Goal: Contribute content: Contribute content

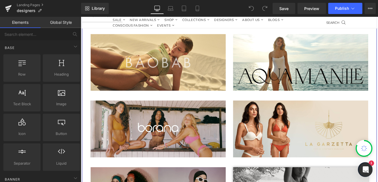
scroll to position [56, 0]
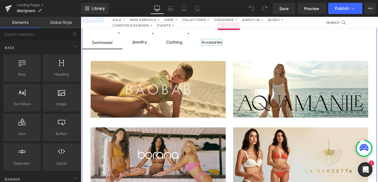
click at [235, 45] on div "Accesories" at bounding box center [229, 46] width 23 height 8
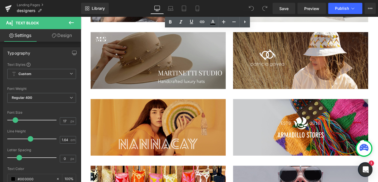
scroll to position [224, 0]
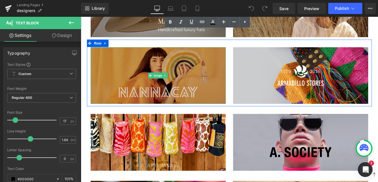
click at [199, 62] on img at bounding box center [169, 83] width 154 height 65
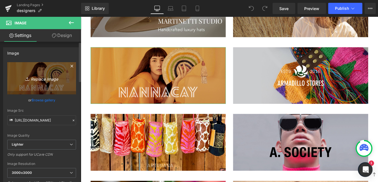
click at [53, 69] on link "Replace Image" at bounding box center [41, 78] width 69 height 32
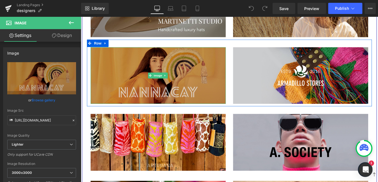
click at [128, 75] on img at bounding box center [169, 83] width 154 height 65
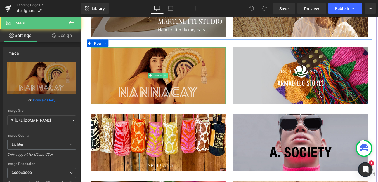
click at [175, 82] on icon at bounding box center [176, 83] width 3 height 3
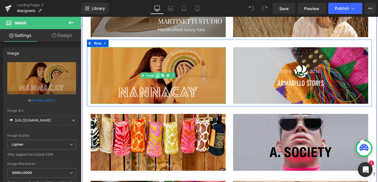
click at [168, 84] on icon at bounding box center [168, 83] width 3 height 3
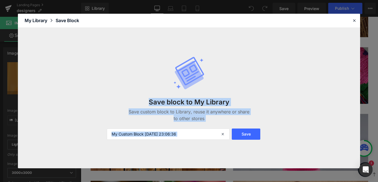
drag, startPoint x: 247, startPoint y: 21, endPoint x: 204, endPoint y: -2, distance: 48.7
click at [204, 0] on html "You are previewing how the will restyle your page. You can not edit Elements in…" at bounding box center [189, 91] width 378 height 182
click at [355, 21] on icon at bounding box center [354, 20] width 5 height 5
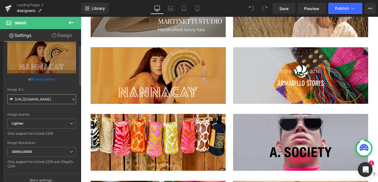
scroll to position [0, 0]
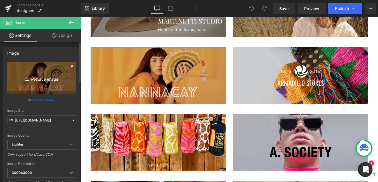
drag, startPoint x: 49, startPoint y: 74, endPoint x: 40, endPoint y: 74, distance: 9.0
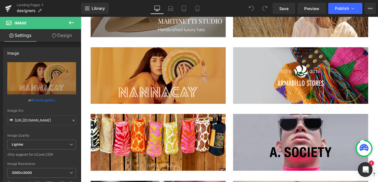
drag, startPoint x: 121, startPoint y: 90, endPoint x: 157, endPoint y: 82, distance: 37.4
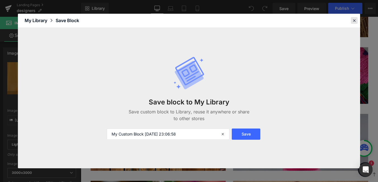
click at [357, 22] on div at bounding box center [354, 20] width 7 height 7
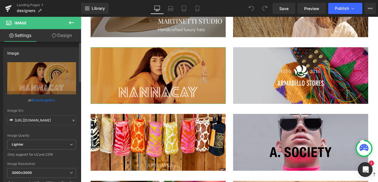
click at [44, 98] on link "Browse gallery" at bounding box center [44, 100] width 24 height 10
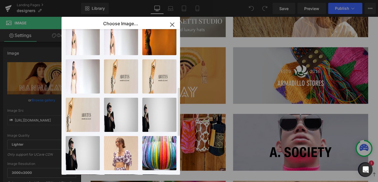
scroll to position [284, 0]
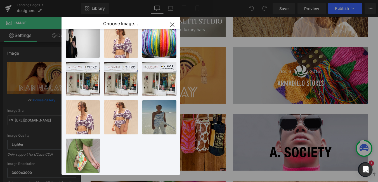
click at [171, 24] on icon "button" at bounding box center [172, 24] width 9 height 9
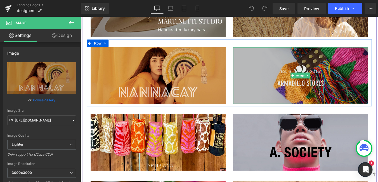
click at [358, 95] on img at bounding box center [331, 83] width 154 height 65
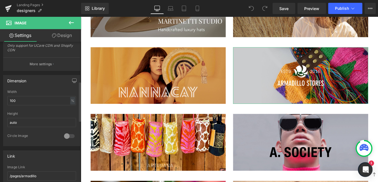
scroll to position [140, 0]
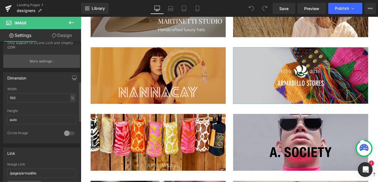
click at [37, 63] on p "More settings" at bounding box center [41, 61] width 22 height 5
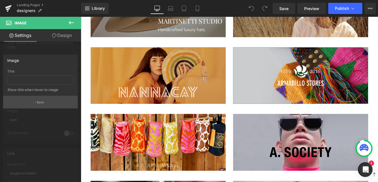
click at [37, 103] on button "Back" at bounding box center [40, 102] width 75 height 13
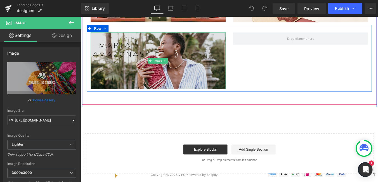
scroll to position [839, 0]
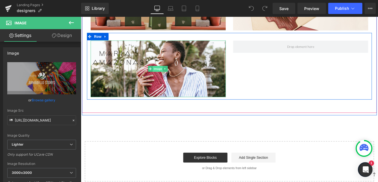
click at [164, 73] on span "Image" at bounding box center [169, 76] width 12 height 7
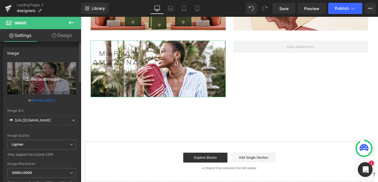
click at [20, 72] on link "Replace Image" at bounding box center [41, 78] width 69 height 32
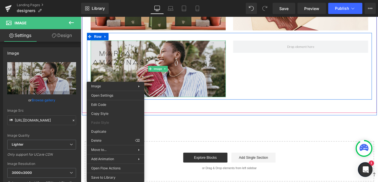
click at [176, 74] on div "Image" at bounding box center [169, 76] width 154 height 65
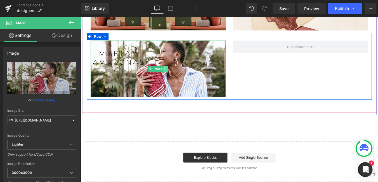
click at [175, 74] on icon at bounding box center [176, 75] width 3 height 3
click at [174, 74] on icon at bounding box center [174, 75] width 3 height 3
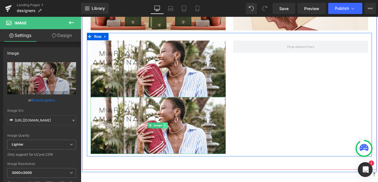
click at [176, 140] on icon at bounding box center [176, 141] width 1 height 2
click at [177, 137] on link at bounding box center [180, 140] width 6 height 7
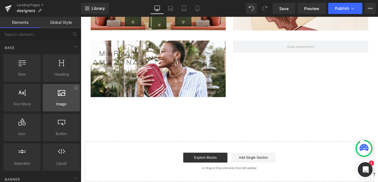
click at [58, 95] on icon at bounding box center [61, 91] width 7 height 7
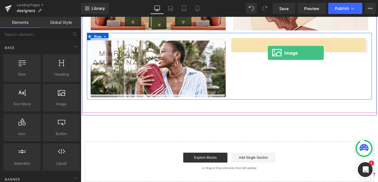
drag, startPoint x: 161, startPoint y: 115, endPoint x: 294, endPoint y: 58, distance: 144.2
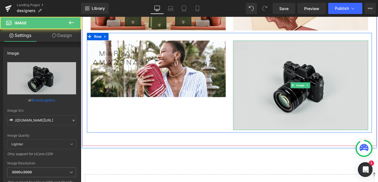
click at [316, 81] on img at bounding box center [331, 95] width 154 height 102
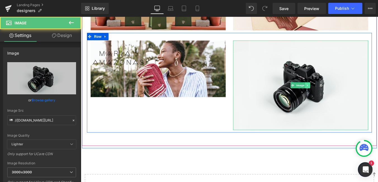
click at [336, 91] on link at bounding box center [339, 94] width 6 height 7
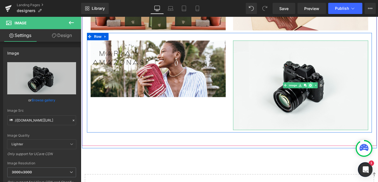
click at [341, 93] on icon at bounding box center [342, 94] width 3 height 3
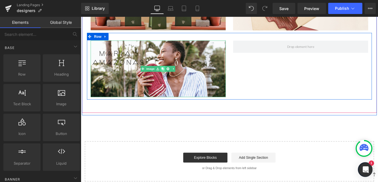
click at [173, 74] on icon at bounding box center [174, 75] width 3 height 3
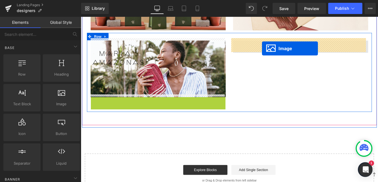
drag, startPoint x: 159, startPoint y: 137, endPoint x: 287, endPoint y: 53, distance: 153.4
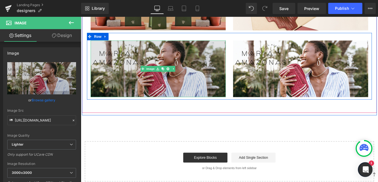
click at [109, 68] on img at bounding box center [169, 76] width 154 height 65
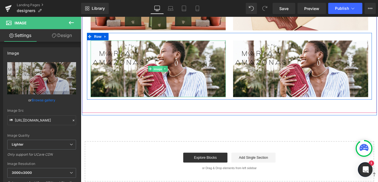
click at [159, 73] on link "Image" at bounding box center [165, 76] width 17 height 7
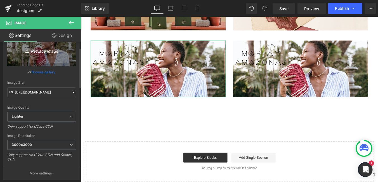
scroll to position [0, 0]
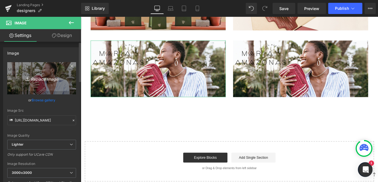
click at [53, 70] on link "Replace Image" at bounding box center [41, 78] width 69 height 32
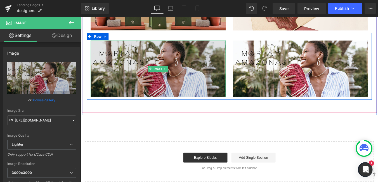
click at [181, 60] on img at bounding box center [169, 76] width 154 height 65
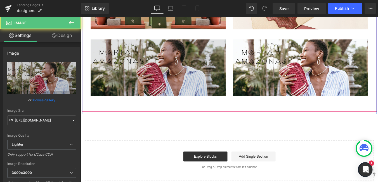
scroll to position [840, 0]
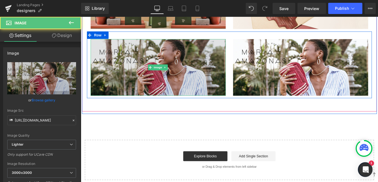
click at [145, 84] on img at bounding box center [169, 74] width 154 height 65
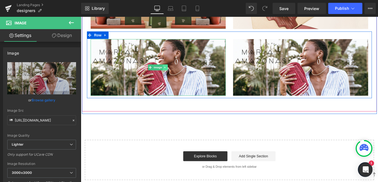
click at [176, 73] on icon at bounding box center [176, 74] width 3 height 3
click at [169, 71] on link at bounding box center [169, 74] width 6 height 7
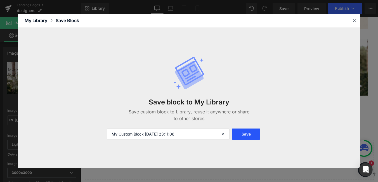
click at [244, 137] on button "Save" at bounding box center [246, 133] width 29 height 11
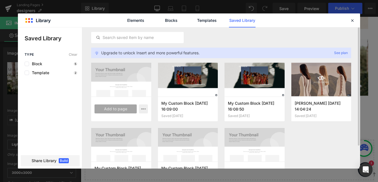
click at [117, 79] on div at bounding box center [121, 80] width 60 height 34
click at [141, 108] on button "button" at bounding box center [143, 108] width 9 height 9
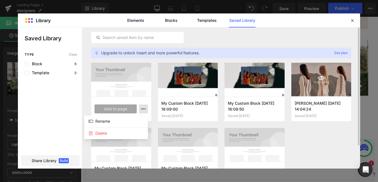
click at [141, 108] on div at bounding box center [189, 97] width 342 height 141
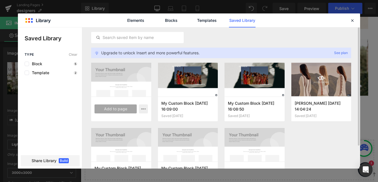
click at [131, 89] on div at bounding box center [121, 80] width 60 height 34
click at [329, 138] on div "My Custom Block [DATE] 23:11:06 Saved just now Add to page My Custom Block [DAT…" at bounding box center [221, 128] width 260 height 130
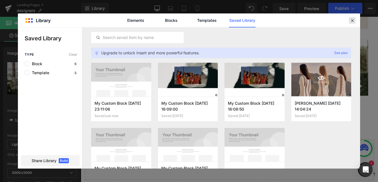
drag, startPoint x: 355, startPoint y: 19, endPoint x: 172, endPoint y: 60, distance: 187.8
click at [355, 19] on div at bounding box center [352, 20] width 7 height 7
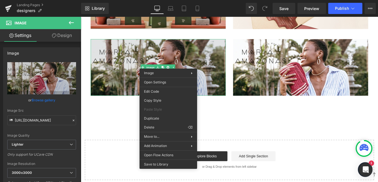
drag, startPoint x: 237, startPoint y: 97, endPoint x: 167, endPoint y: 89, distance: 70.9
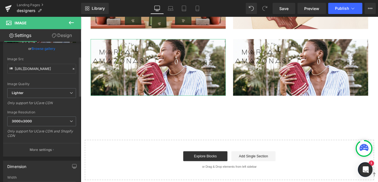
scroll to position [0, 0]
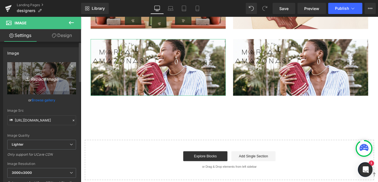
click at [40, 72] on link "Replace Image" at bounding box center [41, 78] width 69 height 32
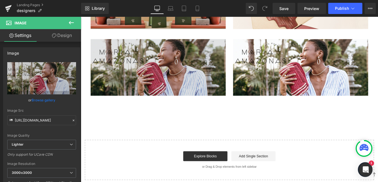
drag, startPoint x: 119, startPoint y: 86, endPoint x: 160, endPoint y: 60, distance: 48.5
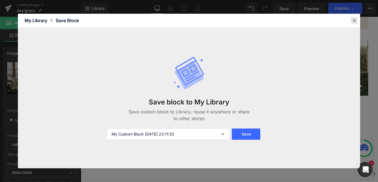
click at [355, 17] on div at bounding box center [354, 20] width 7 height 7
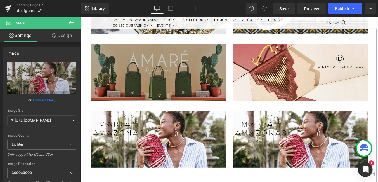
scroll to position [757, 0]
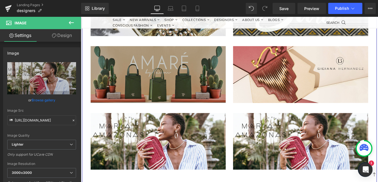
click at [186, 65] on img at bounding box center [169, 82] width 154 height 65
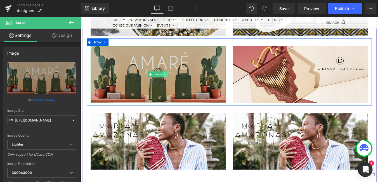
click at [176, 81] on icon at bounding box center [176, 82] width 3 height 3
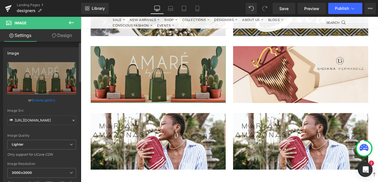
click at [38, 97] on link "Browse gallery" at bounding box center [44, 100] width 24 height 10
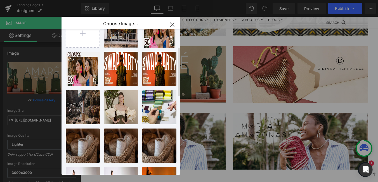
scroll to position [56, 0]
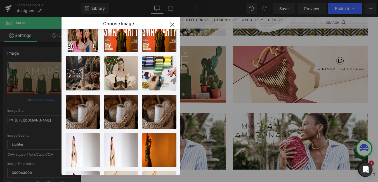
click at [172, 23] on icon "button" at bounding box center [172, 24] width 9 height 9
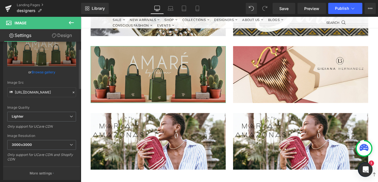
scroll to position [0, 0]
